Goal: Task Accomplishment & Management: Complete application form

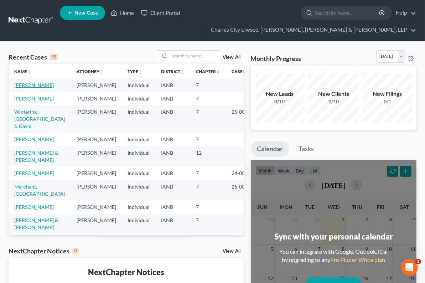
click at [34, 84] on link "[PERSON_NAME]" at bounding box center [34, 85] width 40 height 6
select select "0"
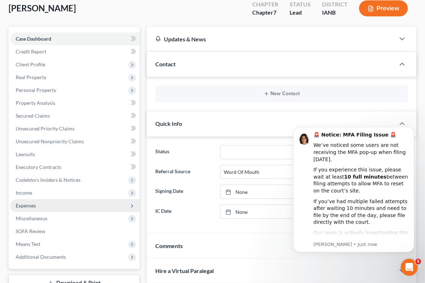
scroll to position [59, 0]
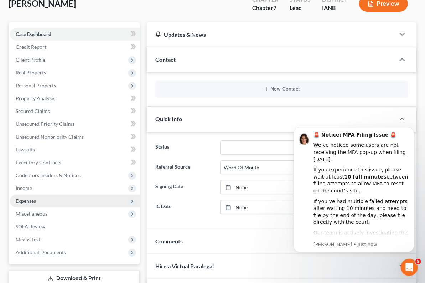
click at [60, 199] on span "Expenses" at bounding box center [75, 200] width 130 height 13
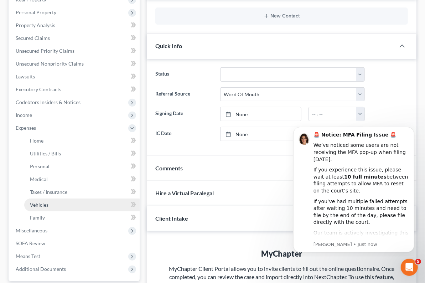
scroll to position [133, 0]
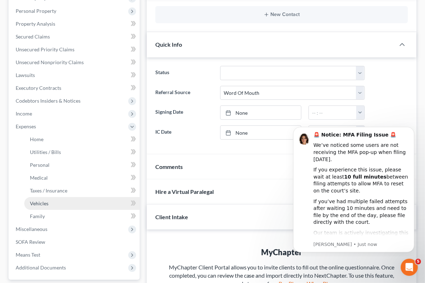
click at [44, 205] on link "Vehicles" at bounding box center [81, 203] width 115 height 13
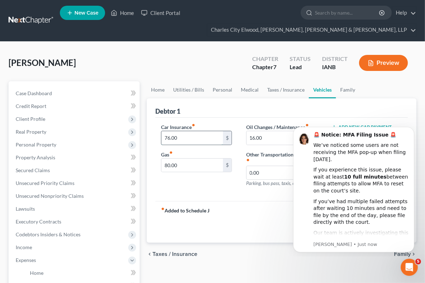
click at [167, 138] on input "76.00" at bounding box center [192, 138] width 62 height 14
type input "83.98"
click at [164, 166] on input "80.00" at bounding box center [192, 165] width 62 height 14
click at [412, 128] on icon "Dismiss notification" at bounding box center [412, 128] width 4 height 4
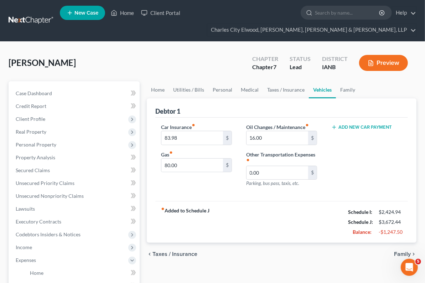
click at [152, 251] on span "Taxes / Insurance" at bounding box center [174, 254] width 45 height 6
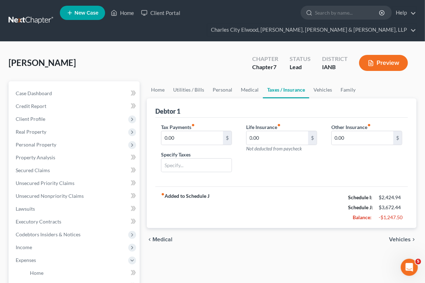
click at [152, 236] on span "Medical" at bounding box center [162, 239] width 20 height 6
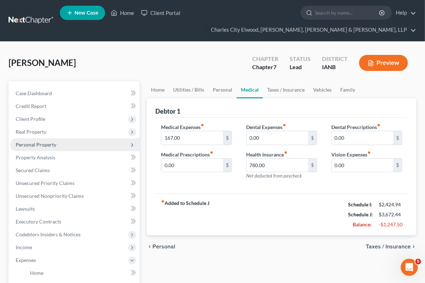
click at [48, 141] on span "Personal Property" at bounding box center [36, 144] width 41 height 6
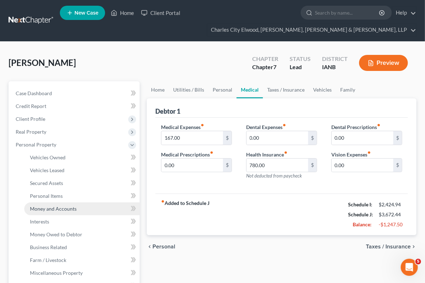
click at [64, 208] on span "Money and Accounts" at bounding box center [53, 208] width 47 height 6
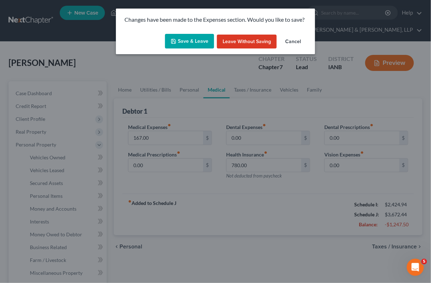
click at [199, 40] on button "Save & Leave" at bounding box center [189, 41] width 49 height 15
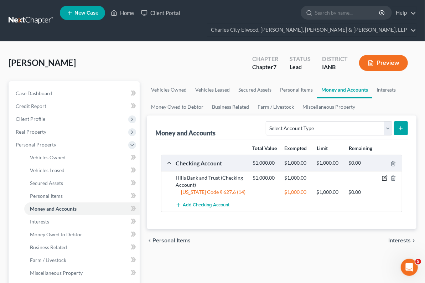
click at [385, 176] on icon "button" at bounding box center [384, 177] width 3 height 3
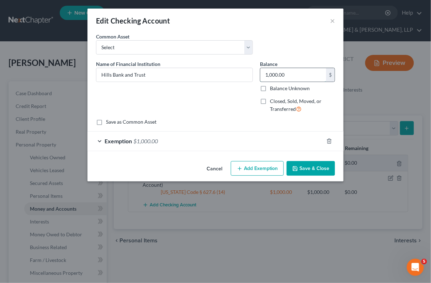
click at [296, 78] on input "1,000.00" at bounding box center [294, 75] width 66 height 14
type input "200"
click at [329, 142] on line "button" at bounding box center [329, 141] width 0 height 1
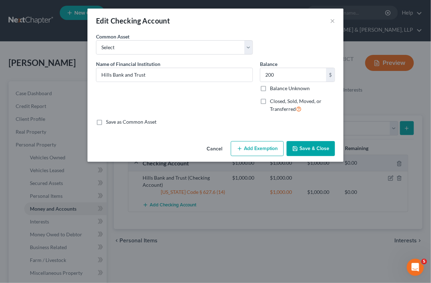
click at [259, 148] on button "Add Exemption" at bounding box center [257, 148] width 53 height 15
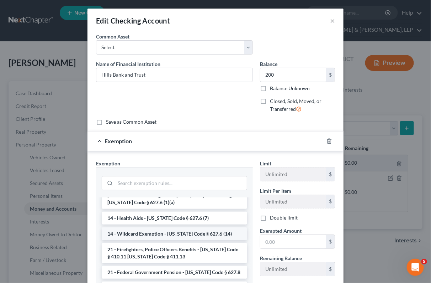
scroll to position [133, 0]
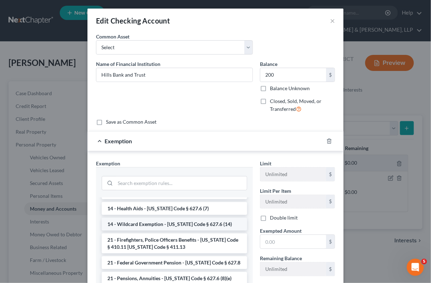
click at [208, 223] on li "14 - Wildcard Exemption - [US_STATE] Code § 627.6 (14)" at bounding box center [175, 223] width 146 height 13
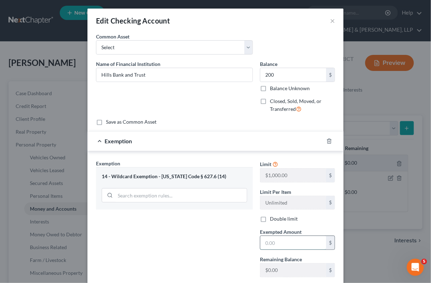
drag, startPoint x: 282, startPoint y: 243, endPoint x: 276, endPoint y: 242, distance: 5.8
click at [281, 243] on input "text" at bounding box center [294, 243] width 66 height 14
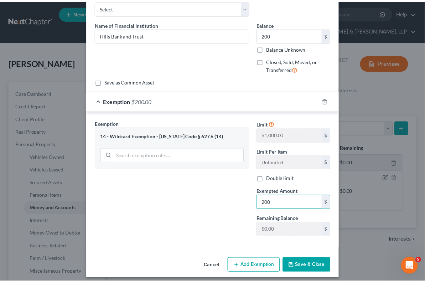
scroll to position [44, 0]
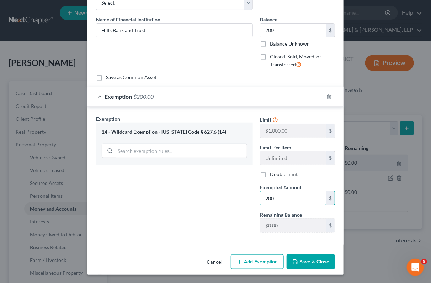
type input "200"
click at [300, 259] on button "Save & Close" at bounding box center [311, 261] width 48 height 15
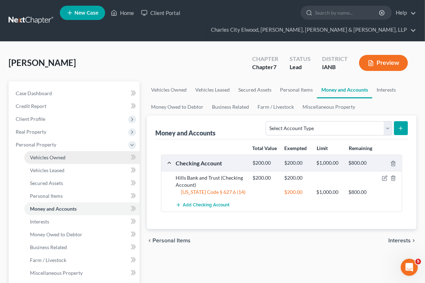
click at [69, 157] on link "Vehicles Owned" at bounding box center [81, 157] width 115 height 13
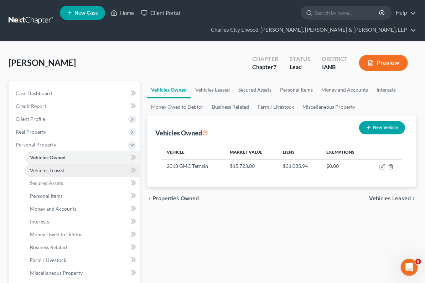
click at [67, 170] on link "Vehicles Leased" at bounding box center [81, 170] width 115 height 13
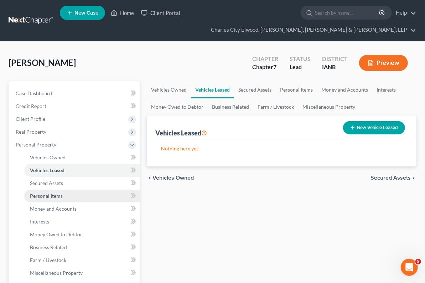
click at [68, 191] on link "Personal Items" at bounding box center [81, 195] width 115 height 13
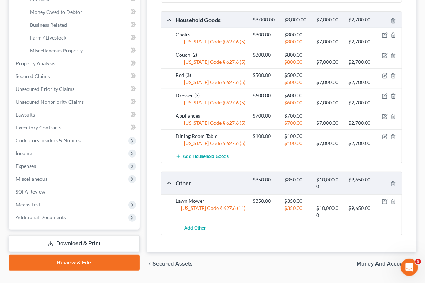
scroll to position [236, 0]
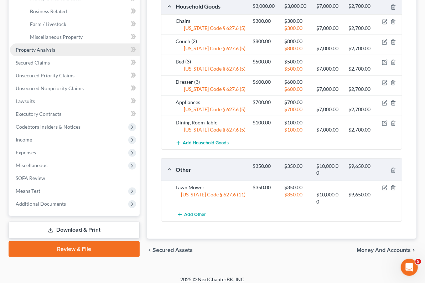
click at [43, 51] on span "Property Analysis" at bounding box center [36, 50] width 40 height 6
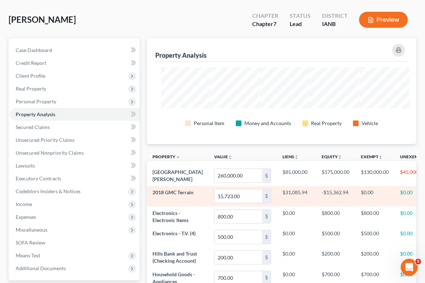
scroll to position [44, 0]
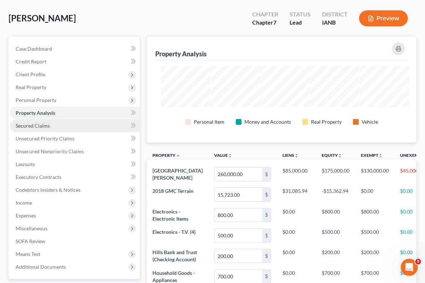
click at [47, 124] on span "Secured Claims" at bounding box center [33, 125] width 34 height 6
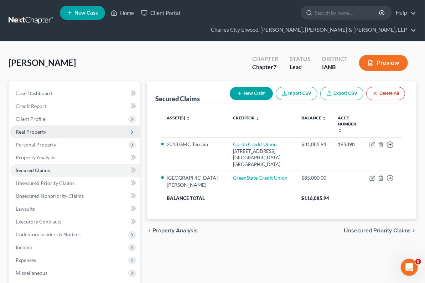
click at [48, 127] on span "Real Property" at bounding box center [75, 131] width 130 height 13
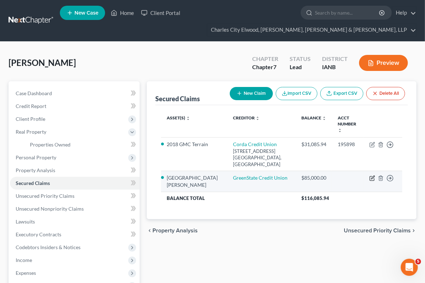
click at [372, 176] on icon "button" at bounding box center [372, 177] width 3 height 3
select select "12"
select select "1"
select select "0"
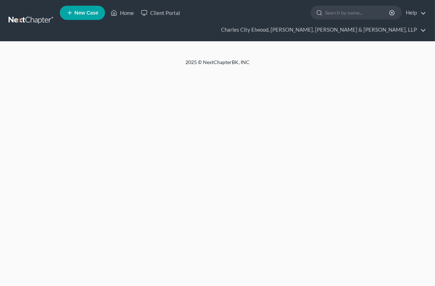
select select "0"
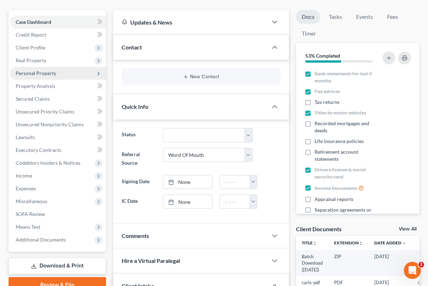
scroll to position [15, 0]
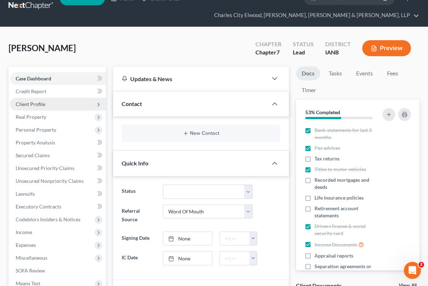
click at [40, 98] on span "Client Profile" at bounding box center [58, 104] width 96 height 13
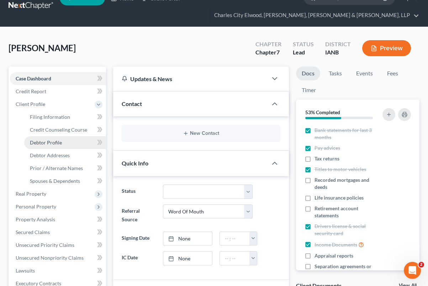
click at [73, 141] on link "Debtor Profile" at bounding box center [65, 142] width 82 height 13
select select "3"
select select "2"
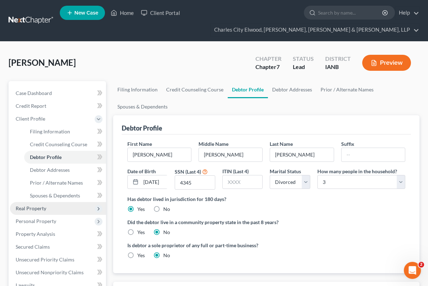
click at [52, 211] on span "Real Property" at bounding box center [58, 208] width 96 height 13
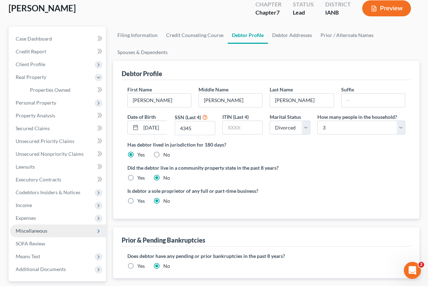
scroll to position [59, 0]
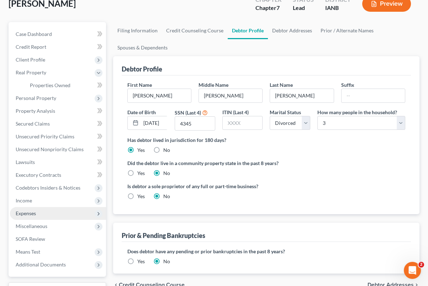
click at [56, 214] on span "Expenses" at bounding box center [58, 213] width 96 height 13
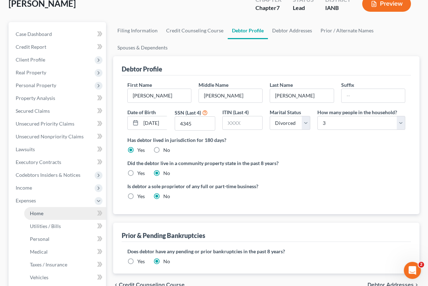
click at [59, 211] on link "Home" at bounding box center [65, 213] width 82 height 13
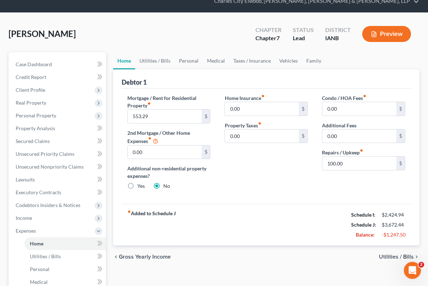
scroll to position [30, 0]
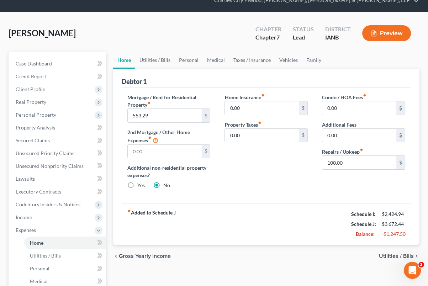
click at [156, 256] on span "Gross Yearly Income" at bounding box center [145, 256] width 52 height 6
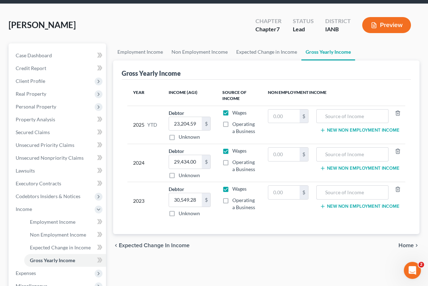
scroll to position [44, 0]
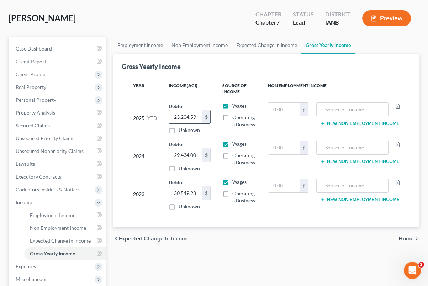
click at [185, 115] on input "23,204.59" at bounding box center [185, 117] width 33 height 14
click at [186, 115] on input "23,204.59" at bounding box center [185, 117] width 33 height 14
click at [184, 114] on input "23,204.59" at bounding box center [185, 117] width 33 height 14
type input "25,768.17"
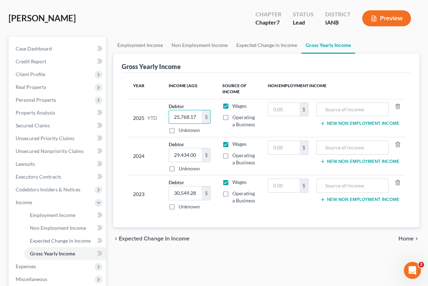
click at [247, 228] on ui-view "Employment Income Non Employment Income Expected Change in Income Gross Yearly …" at bounding box center [266, 144] width 306 height 214
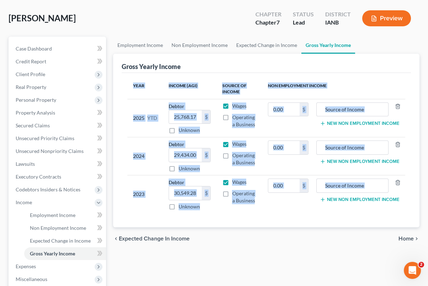
click at [411, 239] on span "Home" at bounding box center [406, 239] width 15 height 6
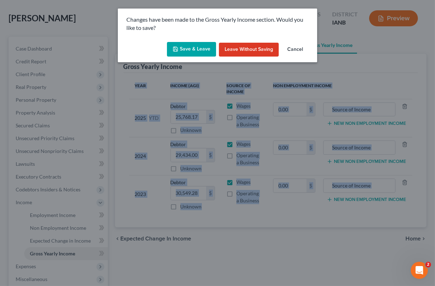
click at [202, 46] on button "Save & Leave" at bounding box center [191, 49] width 49 height 15
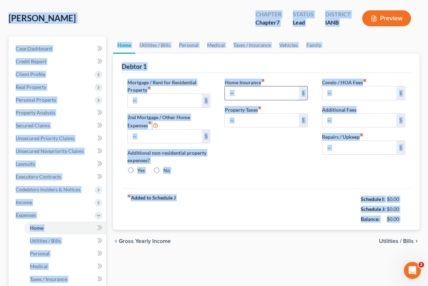
type input "553.29"
type input "0.00"
radio input "true"
type input "0.00"
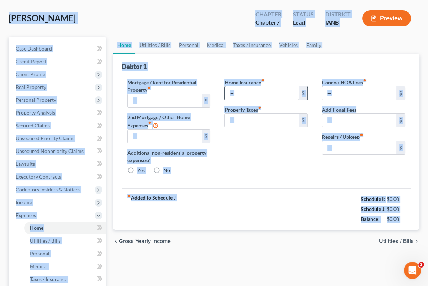
type input "0.00"
type input "100.00"
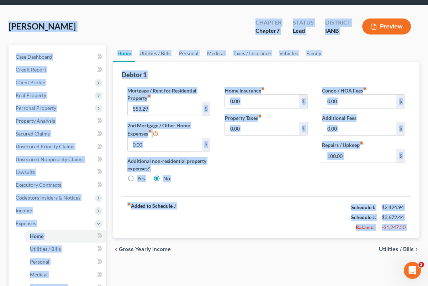
scroll to position [44, 0]
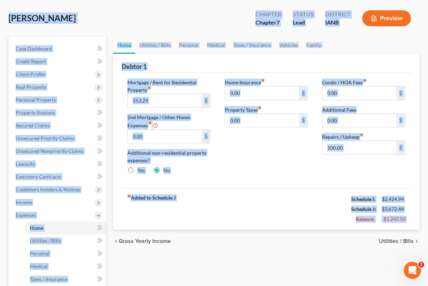
click at [398, 239] on span "Utilities / Bills" at bounding box center [396, 241] width 35 height 6
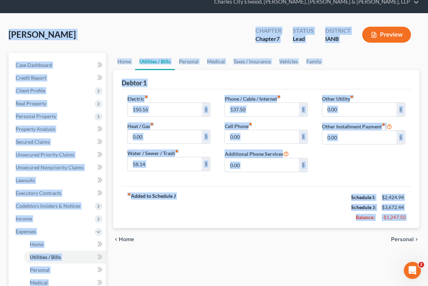
scroll to position [30, 0]
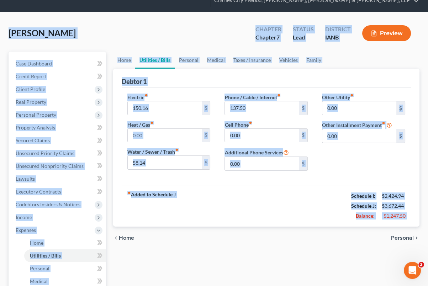
click at [414, 238] on icon "chevron_right" at bounding box center [417, 238] width 6 height 6
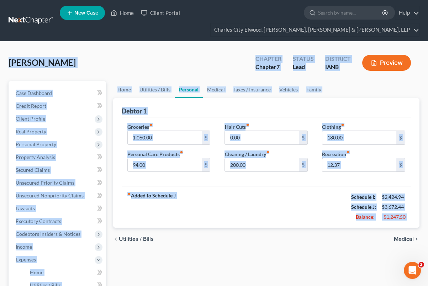
click at [411, 238] on span "Medical" at bounding box center [404, 239] width 20 height 6
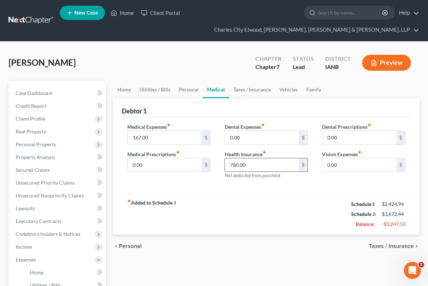
click at [283, 165] on input "780.00" at bounding box center [262, 165] width 74 height 14
click at [393, 243] on span "Taxes / Insurance" at bounding box center [391, 246] width 45 height 6
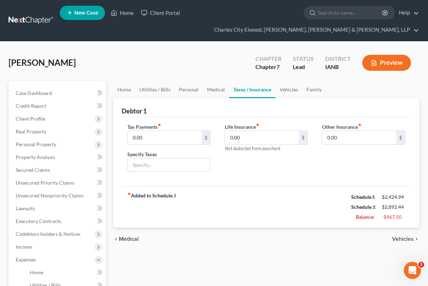
click at [411, 238] on span "Vehicles" at bounding box center [403, 239] width 22 height 6
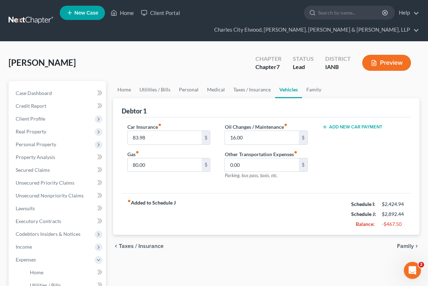
click at [411, 238] on div "chevron_left Taxes / Insurance Family chevron_right" at bounding box center [266, 246] width 306 height 23
click at [409, 243] on span "Family" at bounding box center [405, 246] width 17 height 6
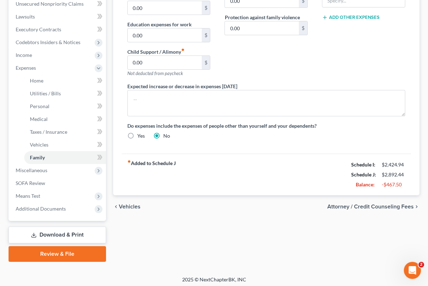
scroll to position [193, 0]
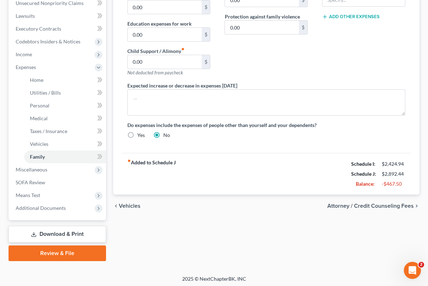
click at [399, 207] on span "Attorney / Credit Counseling Fees" at bounding box center [370, 206] width 86 height 6
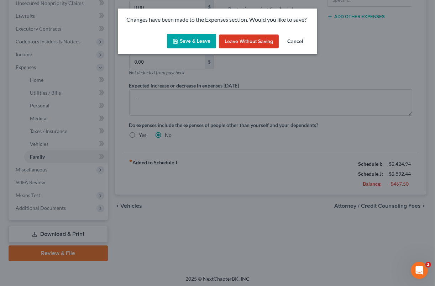
drag, startPoint x: 291, startPoint y: 38, endPoint x: 290, endPoint y: 52, distance: 14.0
click at [292, 38] on button "Cancel" at bounding box center [295, 42] width 27 height 14
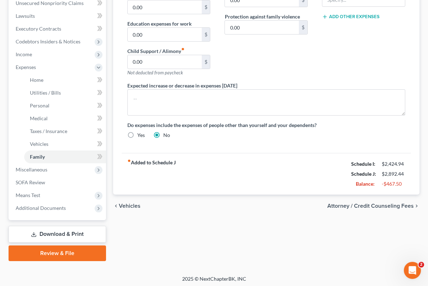
click at [130, 204] on span "Vehicles" at bounding box center [130, 206] width 22 height 6
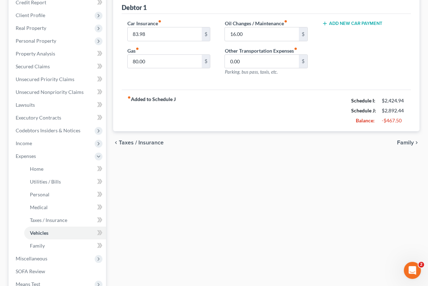
click at [141, 140] on span "Taxes / Insurance" at bounding box center [141, 143] width 45 height 6
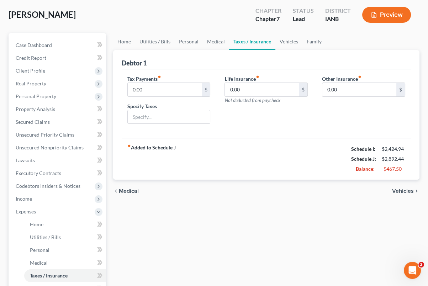
scroll to position [59, 0]
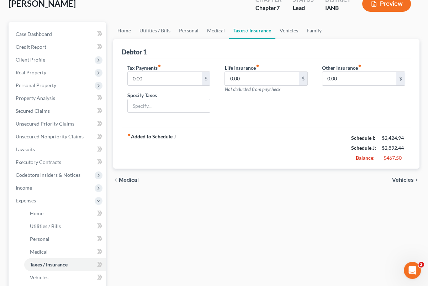
click at [136, 178] on span "Medical" at bounding box center [129, 180] width 20 height 6
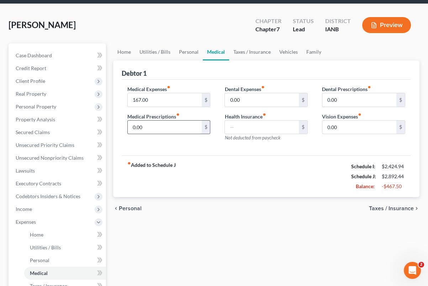
scroll to position [44, 0]
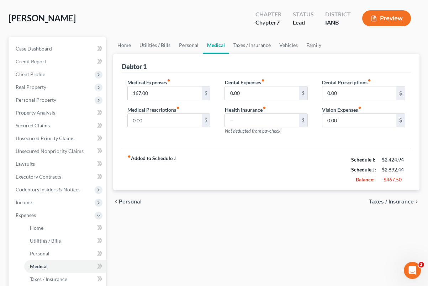
click at [131, 201] on span "Personal" at bounding box center [130, 202] width 23 height 6
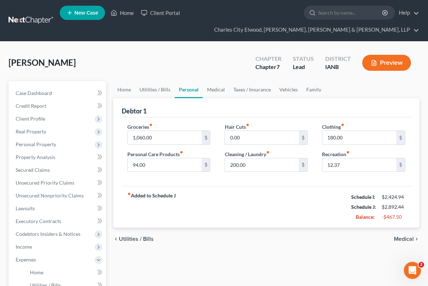
click at [139, 236] on span "Utilities / Bills" at bounding box center [136, 239] width 35 height 6
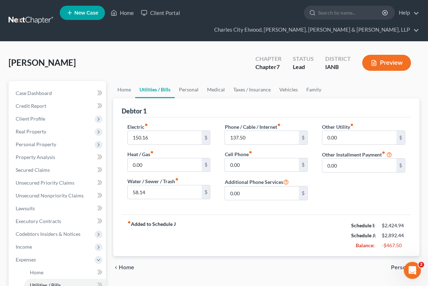
click at [127, 265] on span "Home" at bounding box center [126, 268] width 15 height 6
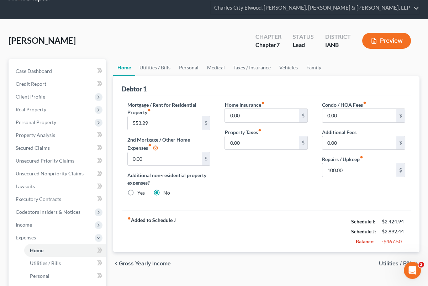
scroll to position [44, 0]
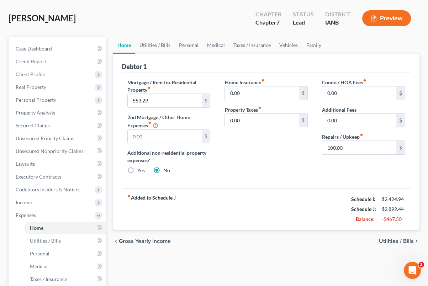
click at [156, 238] on span "Gross Yearly Income" at bounding box center [145, 241] width 52 height 6
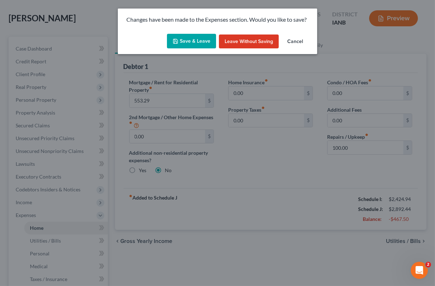
click at [289, 38] on button "Cancel" at bounding box center [295, 42] width 27 height 14
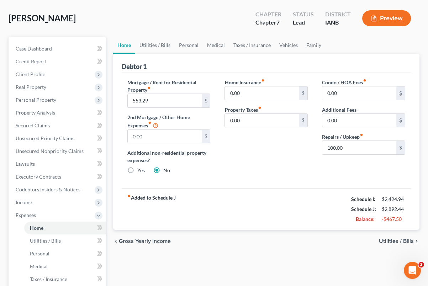
click at [164, 243] on span "Gross Yearly Income" at bounding box center [145, 241] width 52 height 6
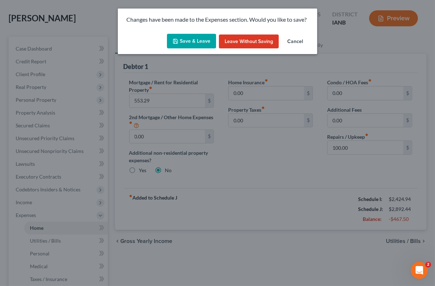
click at [291, 40] on button "Cancel" at bounding box center [295, 42] width 27 height 14
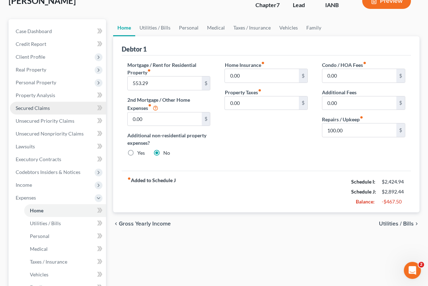
scroll to position [59, 0]
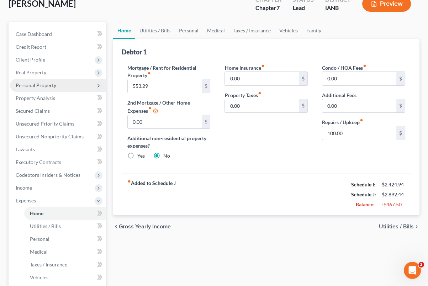
click at [41, 86] on span "Personal Property" at bounding box center [36, 85] width 41 height 6
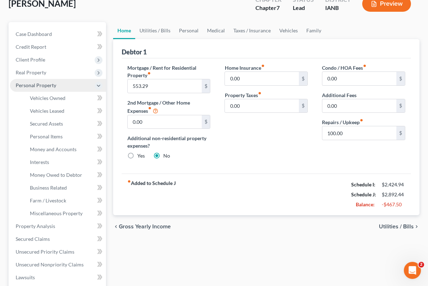
drag, startPoint x: 53, startPoint y: 84, endPoint x: 56, endPoint y: 89, distance: 5.8
click at [53, 84] on span "Personal Property" at bounding box center [36, 85] width 41 height 6
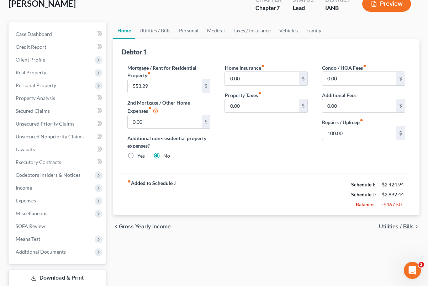
click at [57, 94] on ul "Case Dashboard Payments Invoices Payments Payments Credit Report Client Profile" at bounding box center [58, 143] width 96 height 231
click at [53, 83] on span "Personal Property" at bounding box center [36, 85] width 41 height 6
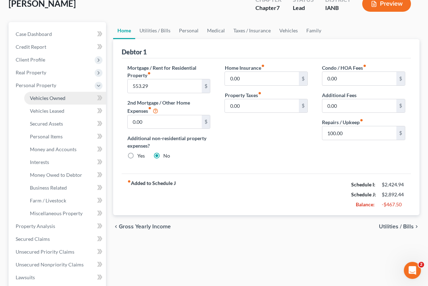
click at [51, 96] on span "Vehicles Owned" at bounding box center [48, 98] width 36 height 6
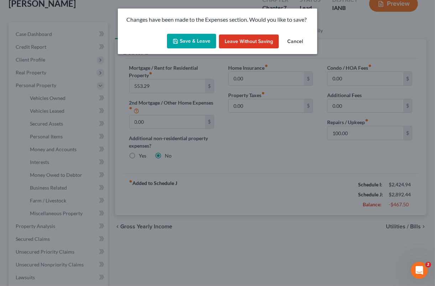
click at [201, 46] on button "Save & Leave" at bounding box center [191, 41] width 49 height 15
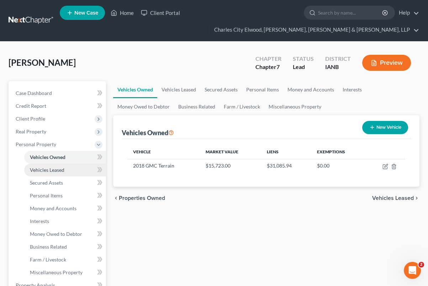
click at [64, 169] on span "Vehicles Leased" at bounding box center [47, 170] width 35 height 6
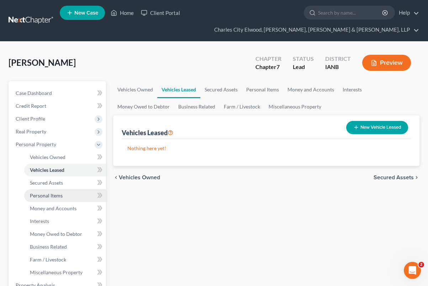
click at [61, 195] on span "Personal Items" at bounding box center [46, 196] width 33 height 6
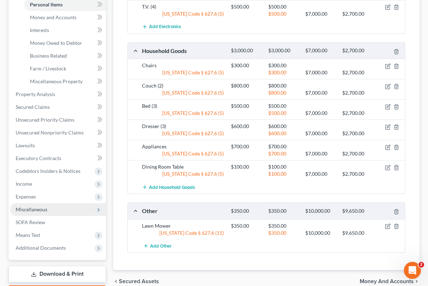
scroll to position [193, 0]
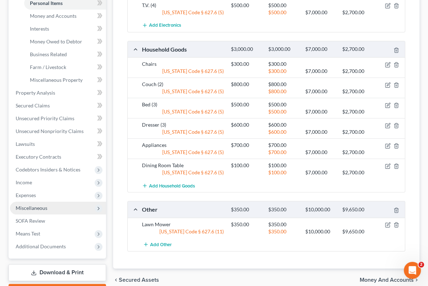
click at [55, 207] on span "Miscellaneous" at bounding box center [58, 208] width 96 height 13
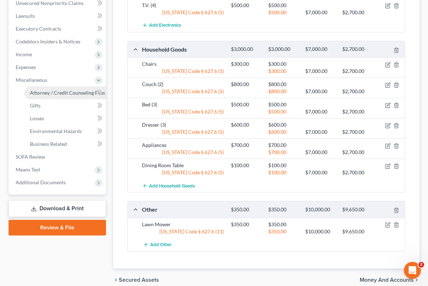
click at [46, 91] on span "Attorney / Credit Counseling Fees" at bounding box center [67, 93] width 75 height 6
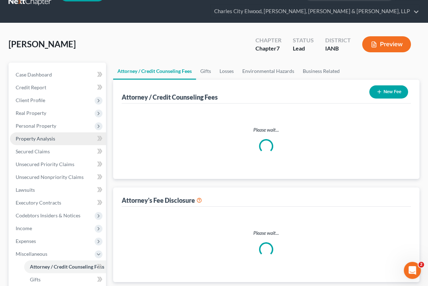
select select "0"
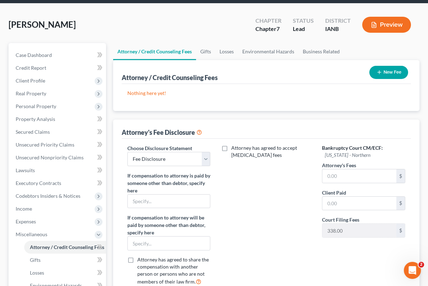
scroll to position [44, 0]
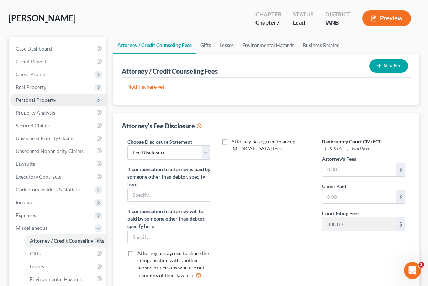
click at [42, 97] on span "Personal Property" at bounding box center [36, 100] width 41 height 6
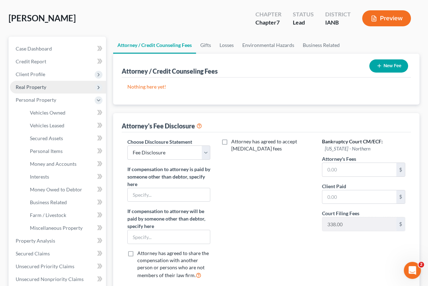
click at [44, 89] on span "Real Property" at bounding box center [31, 87] width 31 height 6
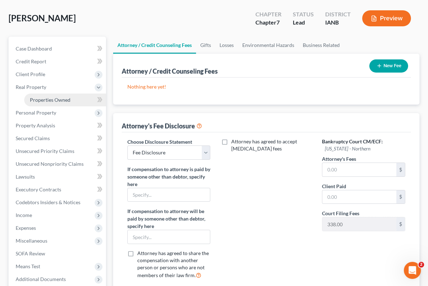
click at [49, 99] on span "Properties Owned" at bounding box center [50, 100] width 41 height 6
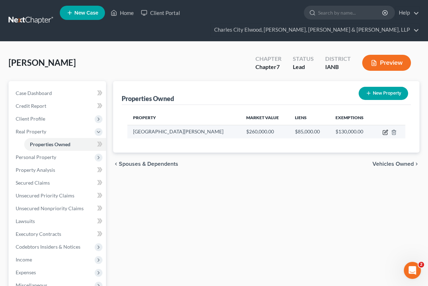
click at [385, 131] on icon "button" at bounding box center [386, 133] width 6 height 6
select select "16"
select select "51"
select select "3"
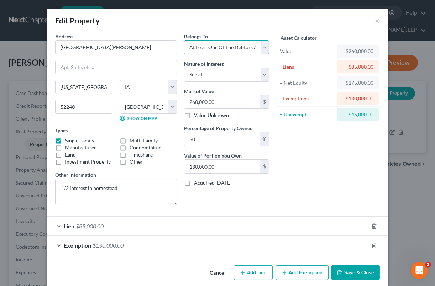
click at [248, 49] on select "Select Debtor 1 Only Debtor 2 Only Debtor 1 And Debtor 2 Only At Least One Of T…" at bounding box center [226, 47] width 85 height 14
click at [184, 40] on select "Select Debtor 1 Only Debtor 2 Only Debtor 1 And Debtor 2 Only At Least One Of T…" at bounding box center [226, 47] width 85 height 14
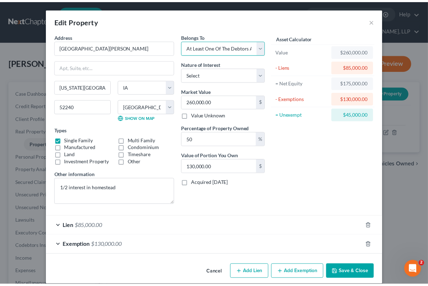
scroll to position [8, 0]
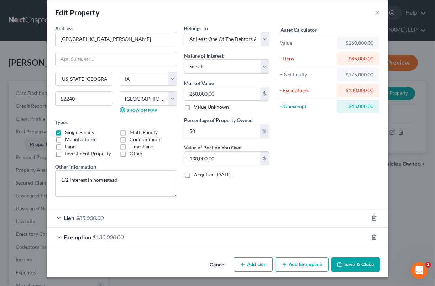
click at [216, 267] on button "Cancel" at bounding box center [217, 265] width 27 height 14
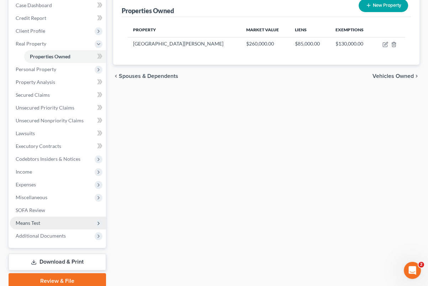
scroll to position [117, 0]
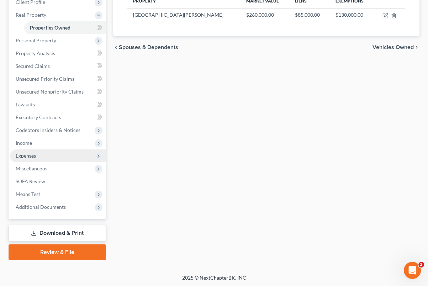
click at [74, 153] on span "Expenses" at bounding box center [58, 155] width 96 height 13
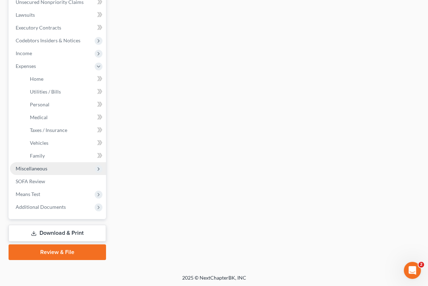
scroll to position [194, 0]
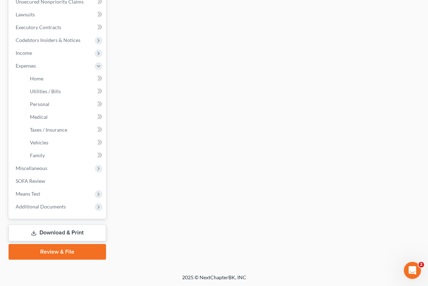
click at [79, 236] on link "Download & Print" at bounding box center [58, 233] width 98 height 17
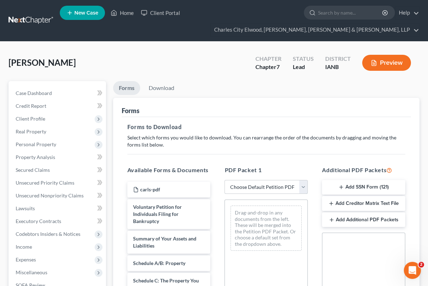
click at [266, 184] on select "Choose Default Petition PDF Packet Complete Bankruptcy Petition (all forms and …" at bounding box center [266, 187] width 83 height 14
select select "0"
click at [225, 180] on select "Choose Default Petition PDF Packet Complete Bankruptcy Petition (all forms and …" at bounding box center [266, 187] width 83 height 14
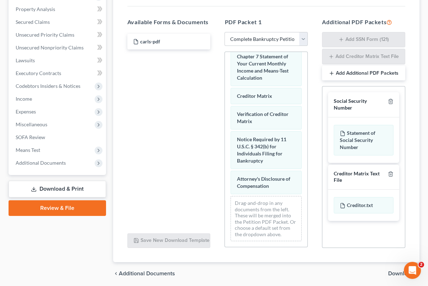
scroll to position [385, 0]
click at [50, 206] on link "Review & File" at bounding box center [58, 208] width 98 height 16
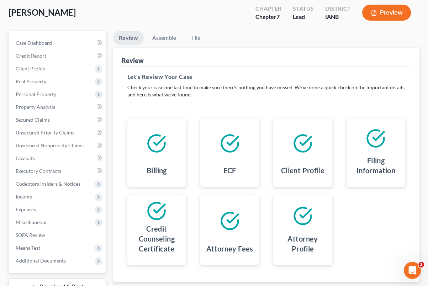
scroll to position [74, 0]
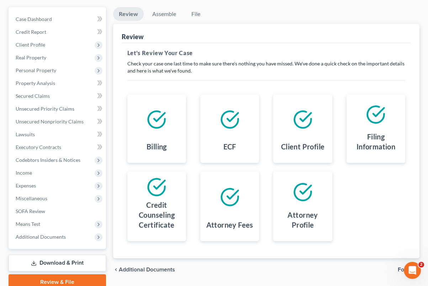
click at [228, 219] on div "Attorney Fees" at bounding box center [229, 226] width 47 height 19
click at [61, 196] on span "Miscellaneous" at bounding box center [58, 198] width 96 height 13
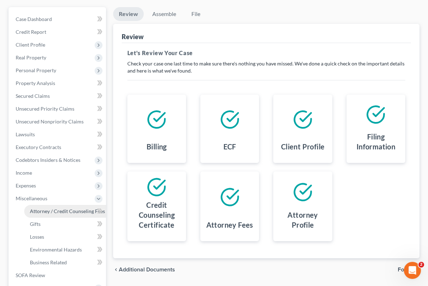
click at [78, 210] on span "Attorney / Credit Counseling Fees" at bounding box center [67, 211] width 75 height 6
select select "0"
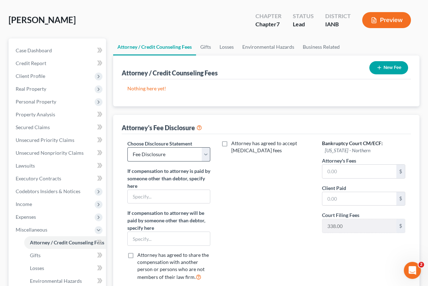
scroll to position [44, 0]
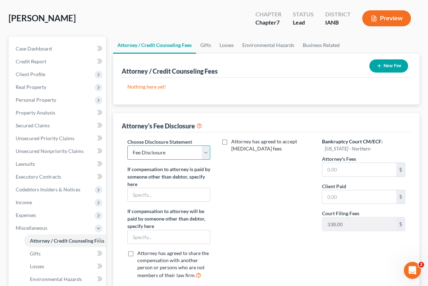
click at [201, 152] on select "Select Fee Disclosure" at bounding box center [168, 153] width 83 height 14
click at [231, 142] on label "Attorney has agreed to accept [MEDICAL_DATA] fees" at bounding box center [271, 145] width 80 height 14
click at [234, 142] on input "Attorney has agreed to accept [MEDICAL_DATA] fees" at bounding box center [236, 140] width 5 height 5
checkbox input "true"
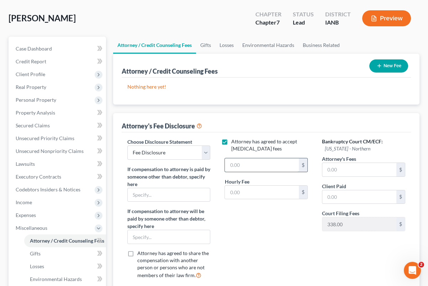
click at [246, 158] on input "text" at bounding box center [262, 165] width 74 height 14
type input "2,800"
click at [303, 229] on div "Attorney has agreed to accept [MEDICAL_DATA] fees 2,800 $ Hourly Fee $" at bounding box center [266, 211] width 98 height 147
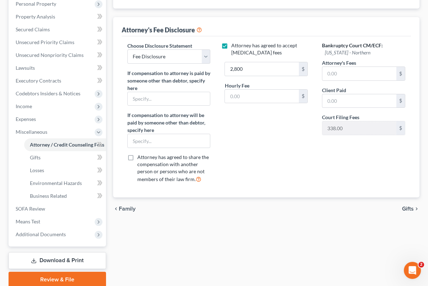
scroll to position [163, 0]
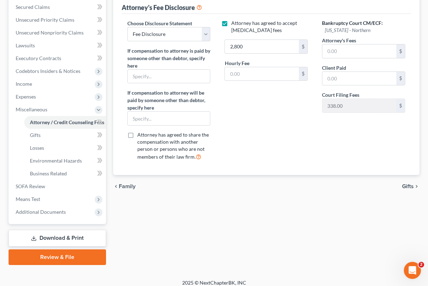
click at [405, 185] on span "Gifts" at bounding box center [408, 187] width 12 height 6
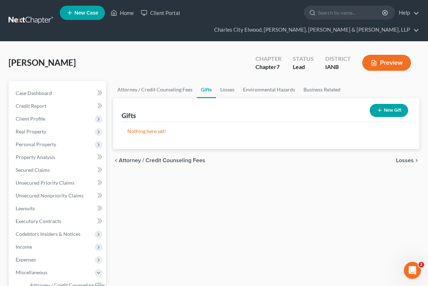
click at [387, 73] on div "Preview" at bounding box center [388, 63] width 63 height 21
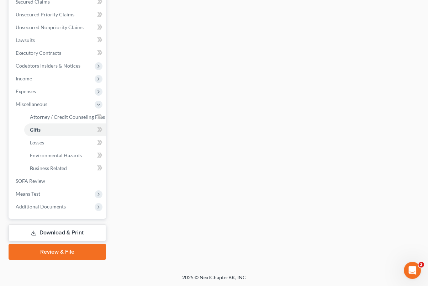
click at [69, 246] on link "Review & File" at bounding box center [58, 252] width 98 height 16
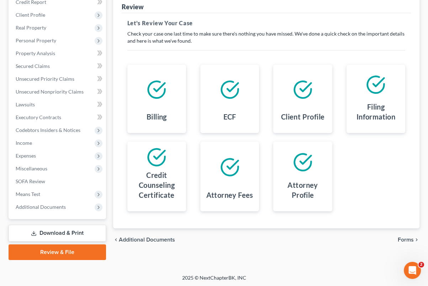
scroll to position [104, 0]
click at [413, 241] on span "Forms" at bounding box center [406, 240] width 16 height 6
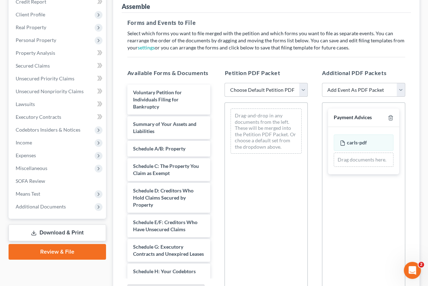
click at [280, 92] on select "Choose Default Petition PDF Packet Complete Bankruptcy Petition (all forms and …" at bounding box center [266, 90] width 83 height 14
select select "0"
click at [225, 83] on select "Choose Default Petition PDF Packet Complete Bankruptcy Petition (all forms and …" at bounding box center [266, 90] width 83 height 14
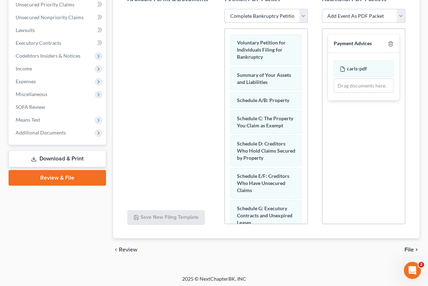
scroll to position [180, 0]
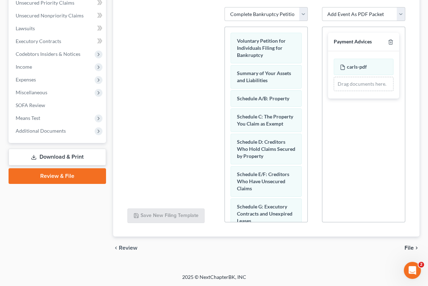
click at [412, 248] on span "File" at bounding box center [409, 248] width 9 height 6
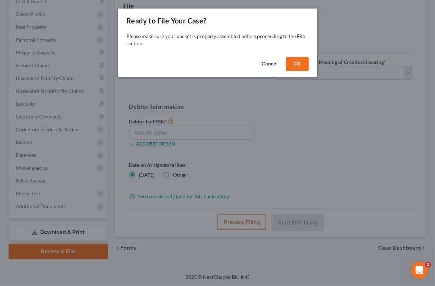
click at [298, 63] on button "OK" at bounding box center [297, 64] width 23 height 14
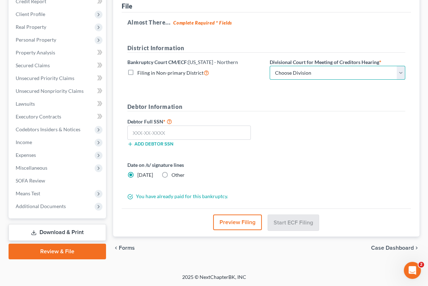
click at [287, 72] on select "Choose Division [GEOGRAPHIC_DATA] [GEOGRAPHIC_DATA] [GEOGRAPHIC_DATA] [GEOGRAPH…" at bounding box center [338, 73] width 136 height 14
select select "5"
click at [270, 66] on select "Choose Division [GEOGRAPHIC_DATA] [GEOGRAPHIC_DATA] [GEOGRAPHIC_DATA] [GEOGRAPH…" at bounding box center [338, 73] width 136 height 14
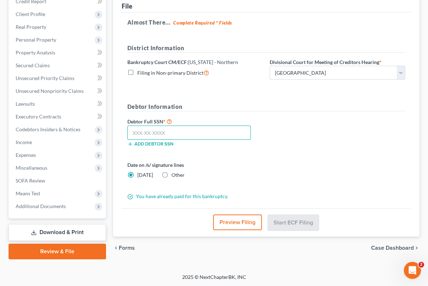
click at [217, 132] on input "text" at bounding box center [189, 133] width 124 height 14
click at [136, 136] on input "text" at bounding box center [189, 133] width 124 height 14
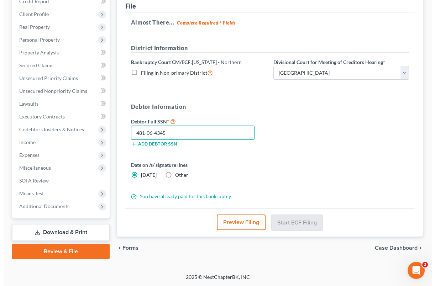
scroll to position [104, 0]
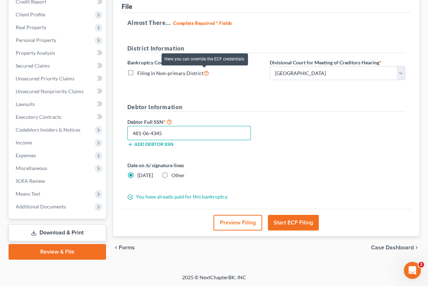
type input "481-06-4345"
click at [204, 71] on icon at bounding box center [207, 72] width 6 height 7
click at [145, 71] on input "Filing in Non-primary District" at bounding box center [142, 71] width 5 height 5
checkbox input "true"
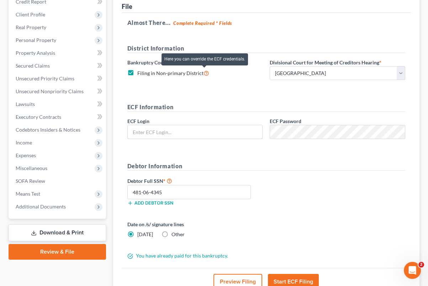
type input "[EMAIL_ADDRESS][DOMAIN_NAME]"
click at [204, 71] on icon at bounding box center [207, 72] width 6 height 7
click at [145, 71] on input "Filing in Non-primary District" at bounding box center [142, 71] width 5 height 5
checkbox input "false"
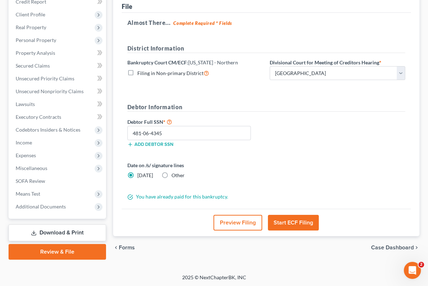
click at [246, 217] on button "Preview Filing" at bounding box center [238, 223] width 49 height 16
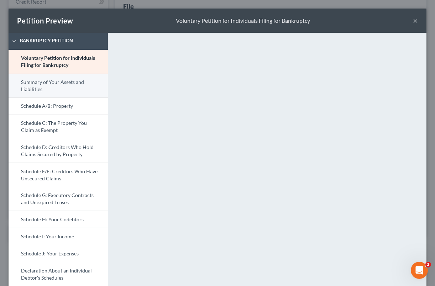
click at [30, 81] on link "Summary of Your Assets and Liabilities" at bounding box center [58, 86] width 99 height 24
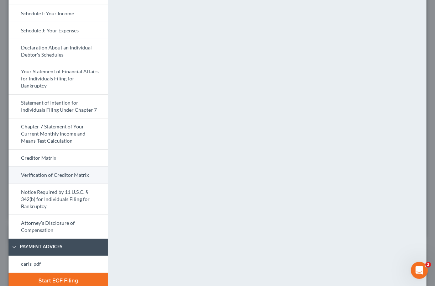
scroll to position [234, 0]
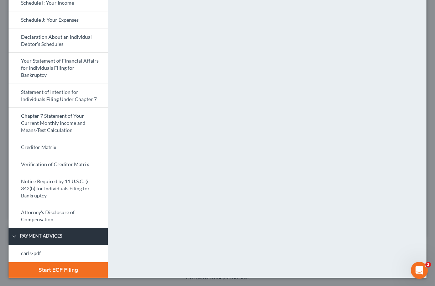
click at [72, 236] on span "Payment Advices" at bounding box center [62, 236] width 92 height 7
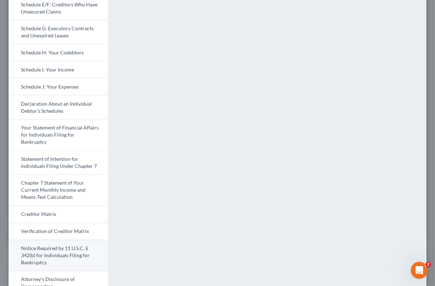
scroll to position [217, 0]
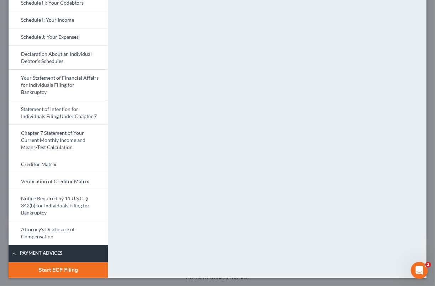
click at [37, 254] on span "Payment Advices" at bounding box center [62, 253] width 92 height 7
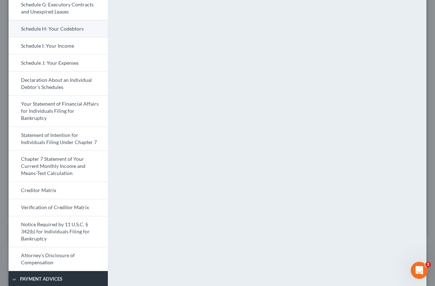
scroll to position [189, 0]
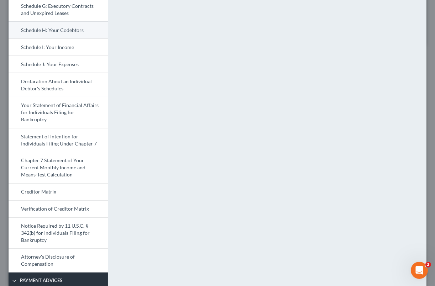
scroll to position [163, 0]
select select "0"
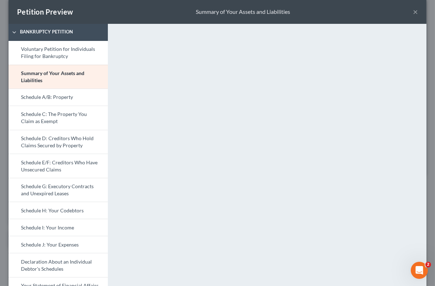
scroll to position [0, 0]
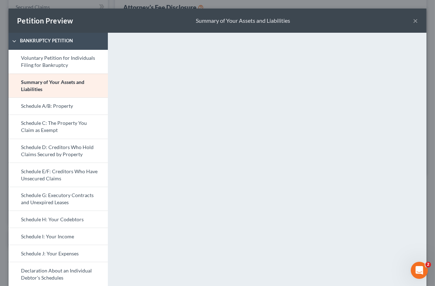
click at [413, 20] on button "×" at bounding box center [415, 20] width 5 height 9
click at [413, 21] on button "×" at bounding box center [415, 20] width 5 height 9
click at [413, 20] on button "×" at bounding box center [415, 20] width 5 height 9
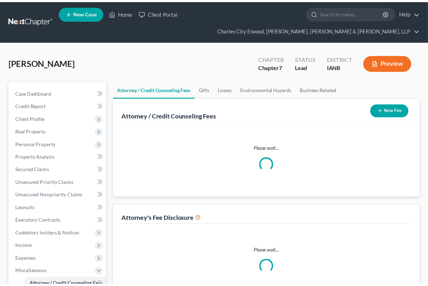
scroll to position [163, 0]
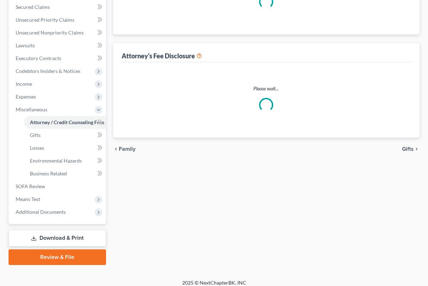
select select "0"
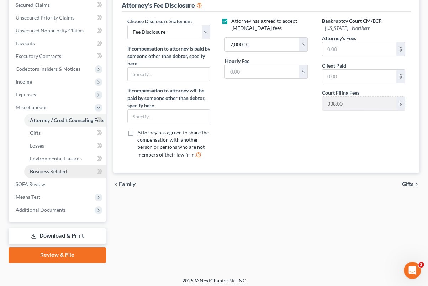
scroll to position [168, 0]
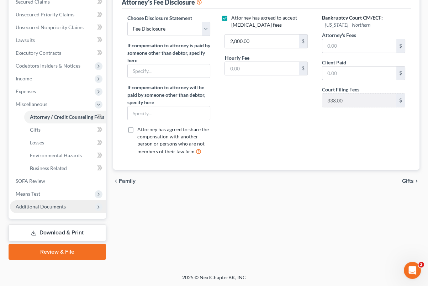
click at [61, 204] on span "Additional Documents" at bounding box center [41, 207] width 50 height 6
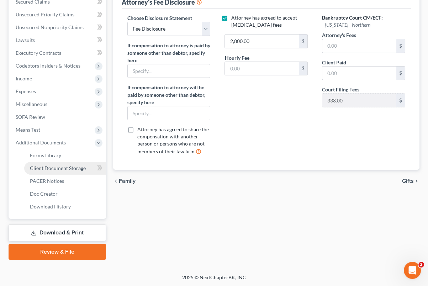
click at [87, 170] on link "Client Document Storage" at bounding box center [65, 168] width 82 height 13
select select "31"
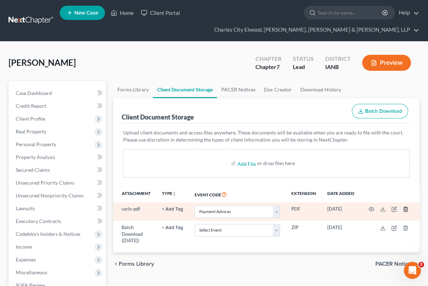
click at [405, 209] on line "button" at bounding box center [405, 209] width 0 height 1
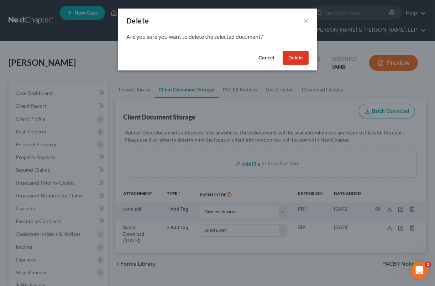
click at [305, 59] on button "Delete" at bounding box center [296, 58] width 26 height 14
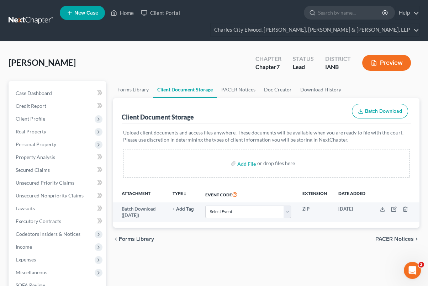
click at [280, 162] on div "or drop files here" at bounding box center [276, 163] width 38 height 7
click at [250, 167] on input "file" at bounding box center [245, 163] width 17 height 13
type input "C:\fakepath\jill all paystubs.pdf"
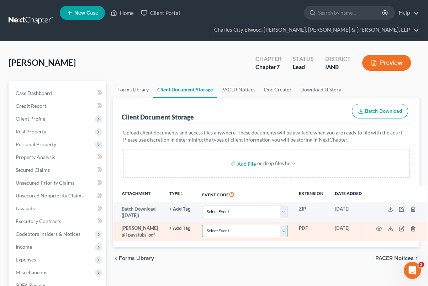
click at [272, 237] on select "Select Event Amend Amend Plan Amended Application Amended List of Creditor(s) (…" at bounding box center [245, 231] width 86 height 12
select select "31"
click at [202, 231] on select "Select Event Amend Amend Plan Amended Application Amended List of Creditor(s) (…" at bounding box center [245, 231] width 86 height 12
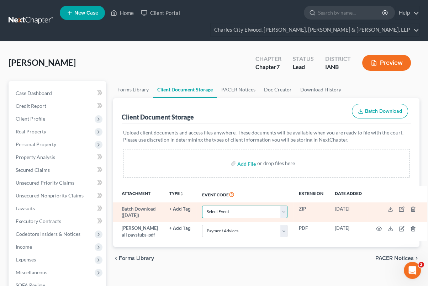
click at [272, 211] on select "Select Event Amend Amend Plan Amended Application Amended List of Creditor(s) (…" at bounding box center [245, 212] width 86 height 12
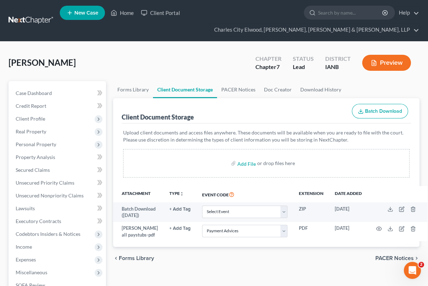
click at [168, 167] on div "Add File or drop files here" at bounding box center [266, 163] width 287 height 28
click at [253, 162] on input "file" at bounding box center [245, 163] width 17 height 13
type input "C:\fakepath\Jill Counseling certificate.pdf"
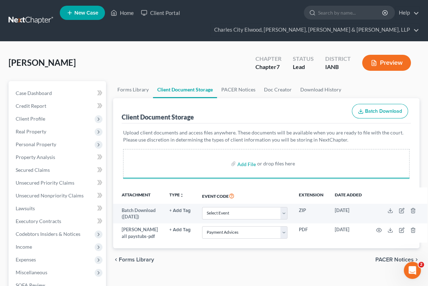
select select "31"
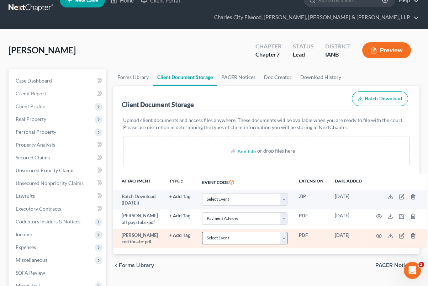
scroll to position [30, 0]
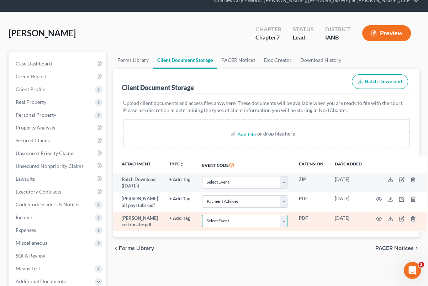
click at [272, 224] on select "Select Event Amend Amend Plan Amended Application Amended List of Creditor(s) (…" at bounding box center [245, 221] width 86 height 12
select select "4"
click at [202, 221] on select "Select Event Amend Amend Plan Amended Application Amended List of Creditor(s) (…" at bounding box center [245, 221] width 86 height 12
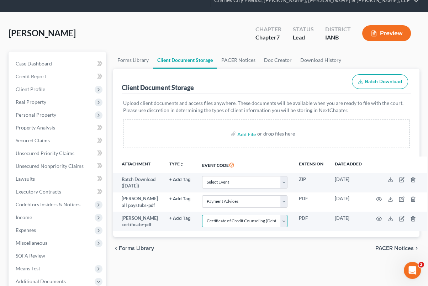
scroll to position [59, 0]
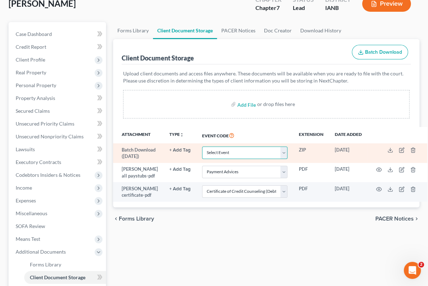
click at [259, 151] on select "Select Event Amend Amend Plan Amended Application Amended List of Creditor(s) (…" at bounding box center [245, 153] width 86 height 12
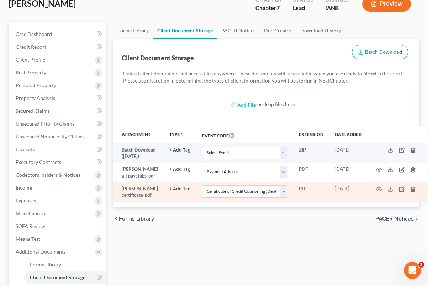
click at [262, 202] on td "Select Event Amend Amend Plan Amended Application Amended List of Creditor(s) (…" at bounding box center [244, 192] width 97 height 20
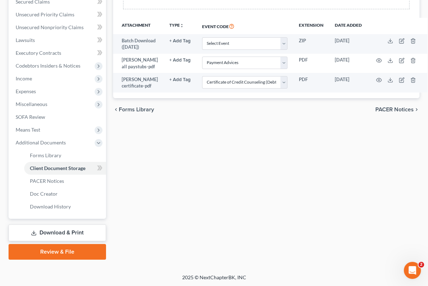
drag, startPoint x: 74, startPoint y: 249, endPoint x: 80, endPoint y: 251, distance: 6.2
click at [74, 249] on link "Review & File" at bounding box center [58, 252] width 98 height 16
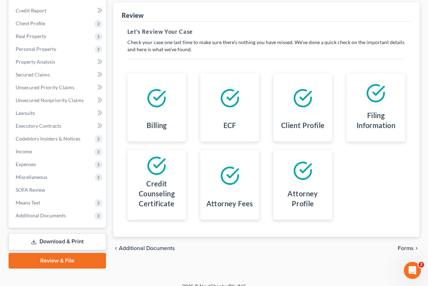
scroll to position [104, 0]
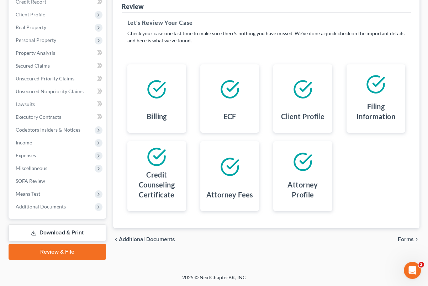
drag, startPoint x: 405, startPoint y: 239, endPoint x: 254, endPoint y: 248, distance: 151.5
click at [263, 253] on div "Review Assemble File Review This court does not allow electronic filing for cas…" at bounding box center [267, 118] width 314 height 283
drag, startPoint x: 40, startPoint y: 247, endPoint x: 52, endPoint y: 251, distance: 13.4
click at [40, 247] on link "Review & File" at bounding box center [58, 252] width 98 height 16
click at [89, 249] on link "Review & File" at bounding box center [58, 252] width 98 height 16
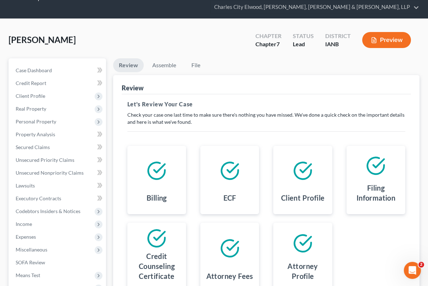
scroll to position [15, 0]
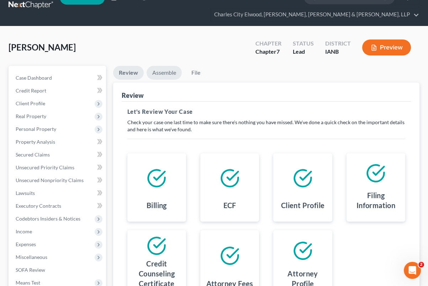
click at [159, 72] on link "Assemble" at bounding box center [164, 73] width 35 height 14
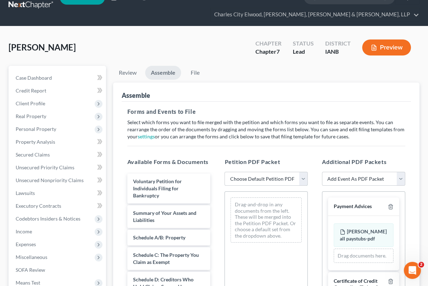
click at [267, 178] on select "Choose Default Petition PDF Packet Complete Bankruptcy Petition (all forms and …" at bounding box center [266, 179] width 83 height 14
select select "0"
click at [225, 172] on select "Choose Default Petition PDF Packet Complete Bankruptcy Petition (all forms and …" at bounding box center [266, 179] width 83 height 14
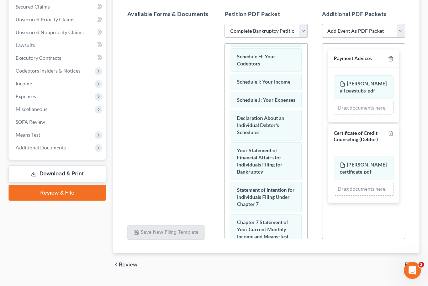
scroll to position [155, 0]
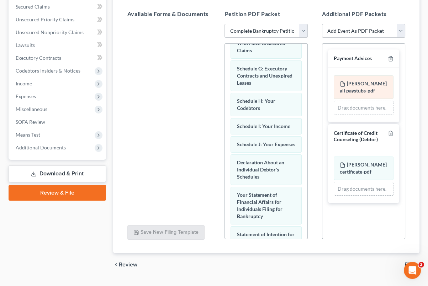
click at [350, 86] on div "jill all paystubs-pdf Amended jill all paystubs-pdf" at bounding box center [364, 86] width 60 height 23
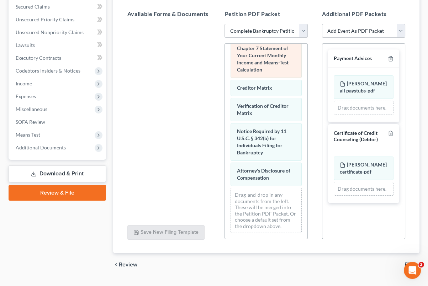
scroll to position [407, 0]
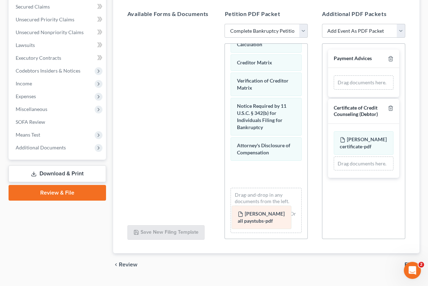
drag, startPoint x: 358, startPoint y: 79, endPoint x: 256, endPoint y: 211, distance: 166.7
click at [334, 90] on div "jill all paystubs-pdf Amended jill all paystubs-pdf jill all paystubs-pdf Amend…" at bounding box center [364, 82] width 60 height 14
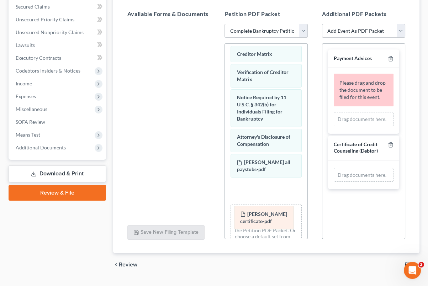
drag, startPoint x: 366, startPoint y: 179, endPoint x: 266, endPoint y: 219, distance: 107.1
click at [334, 182] on div "Jill Counseling certificate-pdf Amended Jill Counseling certificate-pdf Jill Co…" at bounding box center [364, 175] width 60 height 14
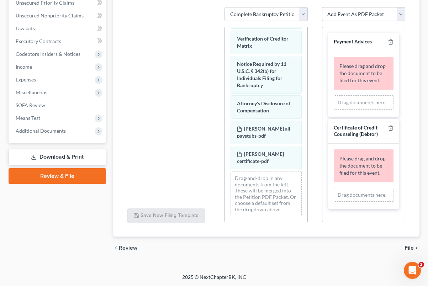
scroll to position [451, 0]
click at [411, 247] on span "File" at bounding box center [409, 248] width 9 height 6
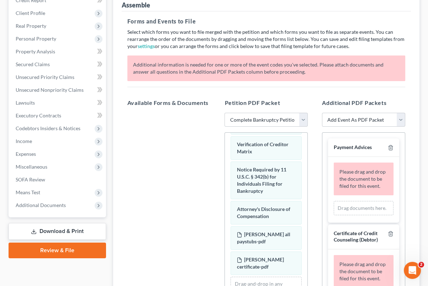
scroll to position [107, 0]
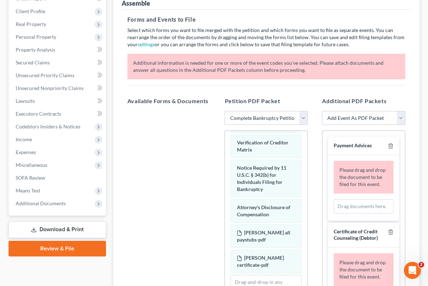
click at [357, 119] on select "Add Event As PDF Packet Amend Amend Plan Amended Application Amended List of Cr…" at bounding box center [363, 118] width 83 height 14
click at [168, 146] on div at bounding box center [169, 209] width 95 height 196
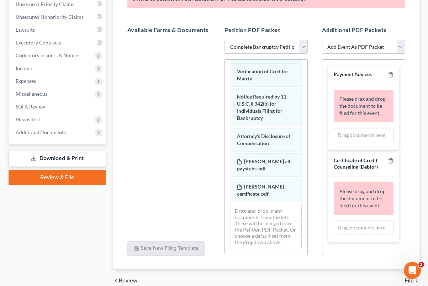
scroll to position [196, 0]
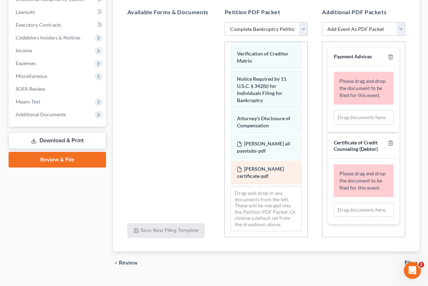
click at [261, 168] on span "Jill Counseling certificate-pdf" at bounding box center [260, 172] width 47 height 13
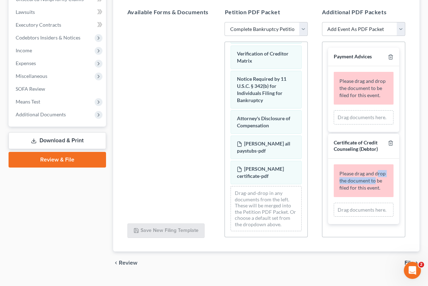
click at [375, 177] on div "Please drag and drop the document to be filed for this event." at bounding box center [364, 180] width 60 height 33
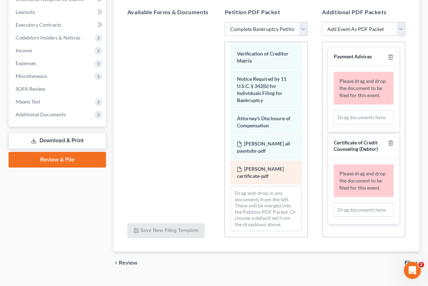
click at [257, 166] on span "Jill Counseling certificate-pdf" at bounding box center [260, 172] width 47 height 13
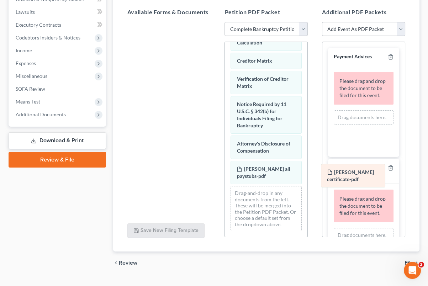
scroll to position [425, 0]
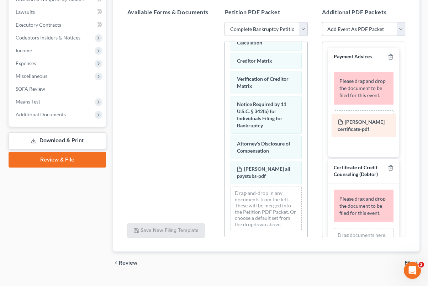
drag, startPoint x: 258, startPoint y: 164, endPoint x: 358, endPoint y: 124, distance: 108.5
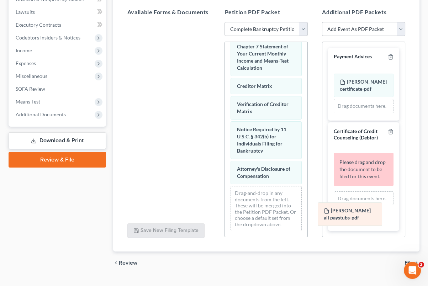
scroll to position [407, 0]
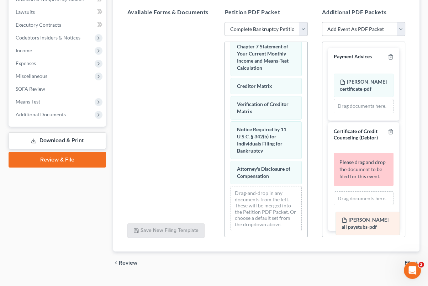
drag, startPoint x: 259, startPoint y: 167, endPoint x: 363, endPoint y: 217, distance: 115.7
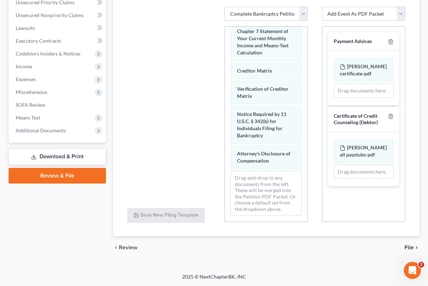
scroll to position [180, 0]
click at [391, 111] on div "Certificate of Credit Counseling (Debtor)" at bounding box center [363, 119] width 71 height 25
click at [390, 118] on icon "button" at bounding box center [391, 117] width 6 height 6
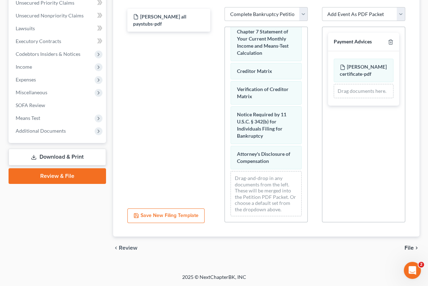
click at [394, 42] on div "Payment Advices" at bounding box center [363, 42] width 71 height 19
click at [393, 40] on icon "button" at bounding box center [391, 42] width 6 height 6
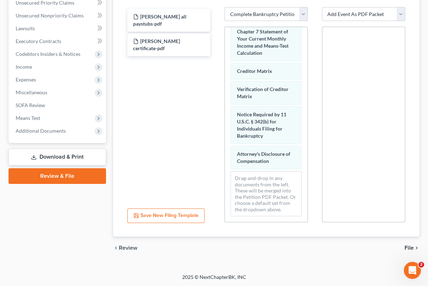
click at [390, 12] on select "Add Event As PDF Packet Amend Amend Plan Amended Application Amended List of Cr…" at bounding box center [363, 14] width 83 height 14
click at [149, 80] on div "jill all paystubs-pdf Jill Counseling certificate-pdf" at bounding box center [169, 105] width 95 height 196
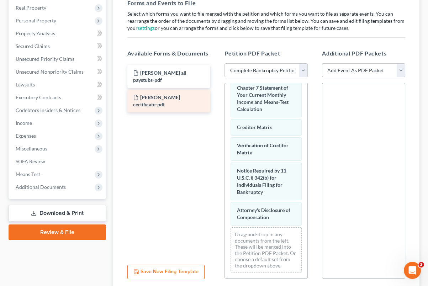
scroll to position [121, 0]
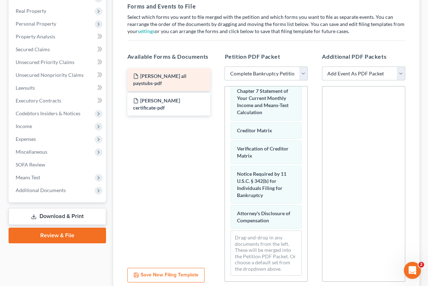
click at [161, 74] on span "jill all paystubs-pdf" at bounding box center [159, 79] width 53 height 13
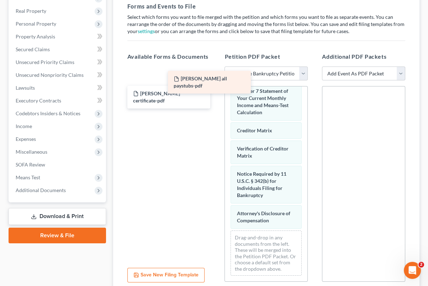
scroll to position [431, 0]
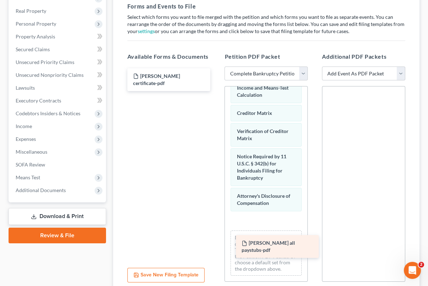
drag, startPoint x: 161, startPoint y: 74, endPoint x: 270, endPoint y: 242, distance: 199.9
click at [216, 91] on div "jill all paystubs-pdf jill all paystubs-pdf Jill Counseling certificate-pdf" at bounding box center [169, 79] width 95 height 23
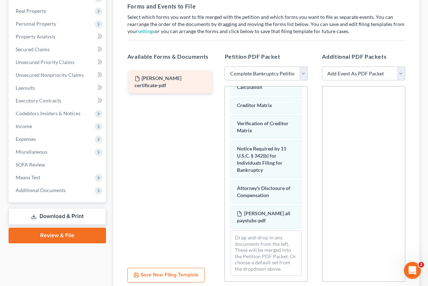
scroll to position [451, 0]
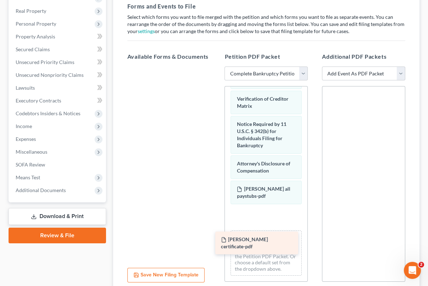
drag, startPoint x: 175, startPoint y: 77, endPoint x: 263, endPoint y: 241, distance: 186.6
click at [216, 67] on div "Jill Counseling certificate-pdf Jill Counseling certificate-pdf" at bounding box center [169, 67] width 95 height 0
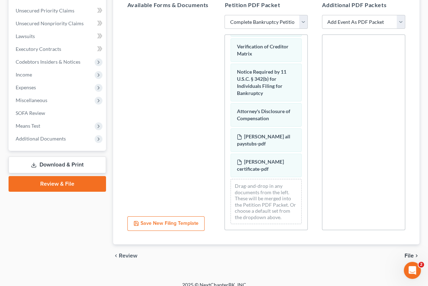
scroll to position [180, 0]
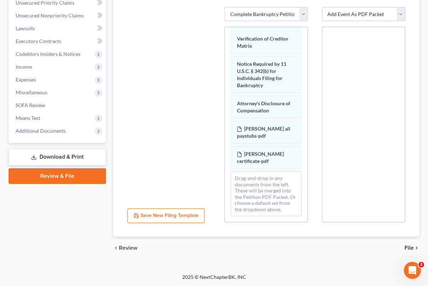
click at [407, 247] on span "File" at bounding box center [409, 248] width 9 height 6
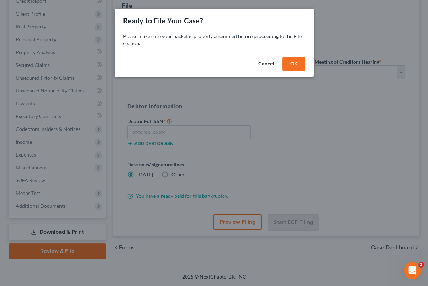
scroll to position [105, 0]
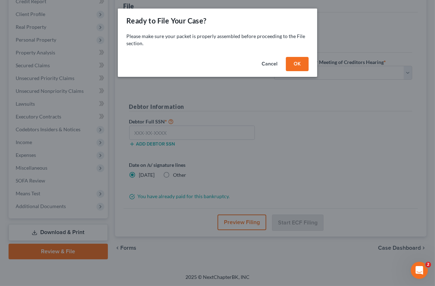
click at [295, 65] on button "OK" at bounding box center [297, 64] width 23 height 14
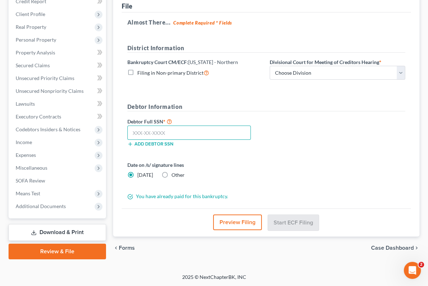
click at [205, 132] on input "text" at bounding box center [189, 133] width 124 height 14
click at [166, 131] on input "text" at bounding box center [189, 133] width 124 height 14
type input "481-06-4345"
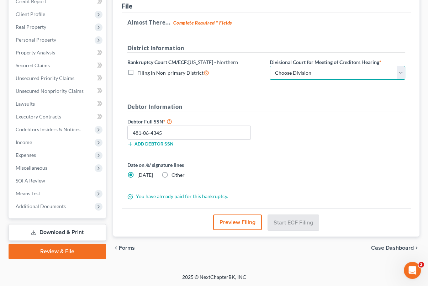
click at [316, 75] on select "Choose Division [GEOGRAPHIC_DATA] [GEOGRAPHIC_DATA] [GEOGRAPHIC_DATA] [GEOGRAPH…" at bounding box center [338, 73] width 136 height 14
select select "5"
click at [270, 66] on select "Choose Division [GEOGRAPHIC_DATA] [GEOGRAPHIC_DATA] [GEOGRAPHIC_DATA] [GEOGRAPH…" at bounding box center [338, 73] width 136 height 14
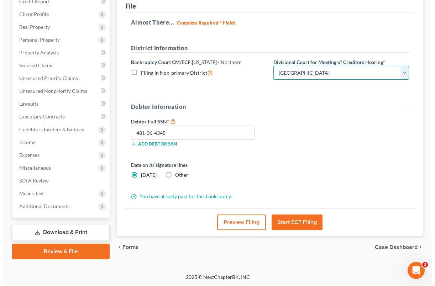
scroll to position [104, 0]
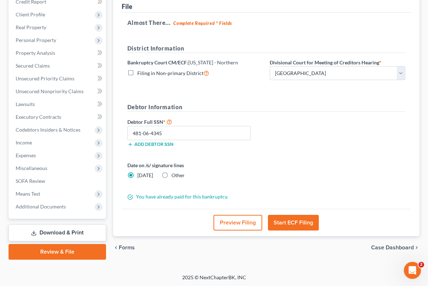
click at [258, 224] on button "Preview Filing" at bounding box center [238, 223] width 49 height 16
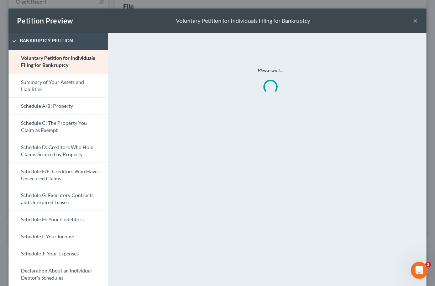
click at [413, 20] on button "×" at bounding box center [415, 20] width 5 height 9
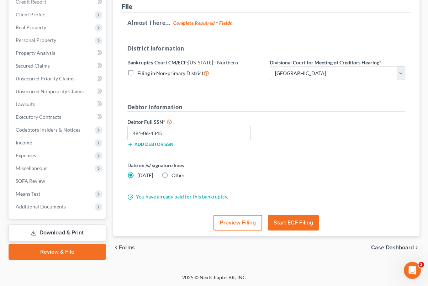
click at [308, 217] on button "Start ECF Filing" at bounding box center [293, 223] width 51 height 16
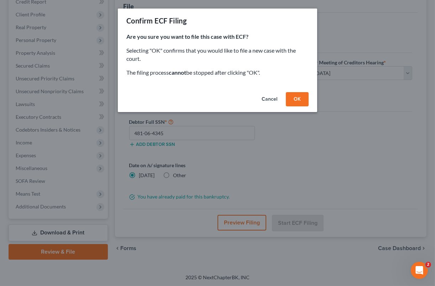
click at [296, 100] on button "OK" at bounding box center [297, 99] width 23 height 14
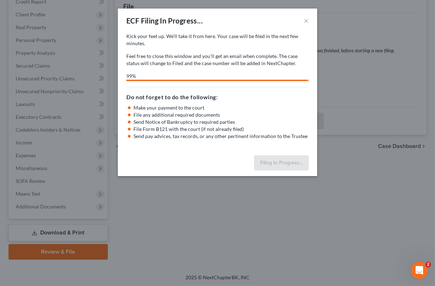
select select "5"
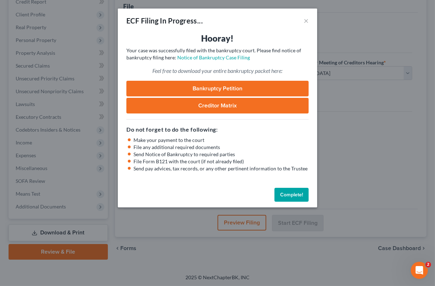
click at [222, 87] on link "Bankruptcy Petition" at bounding box center [217, 89] width 182 height 16
click at [214, 102] on link "Creditor Matrix" at bounding box center [217, 106] width 182 height 16
click at [201, 55] on link "Notice of Bankruptcy Case Filing" at bounding box center [213, 57] width 73 height 6
